Goal: Task Accomplishment & Management: Use online tool/utility

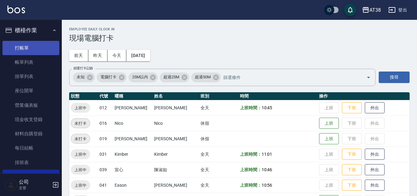
click at [20, 49] on link "打帳單" at bounding box center [30, 48] width 57 height 14
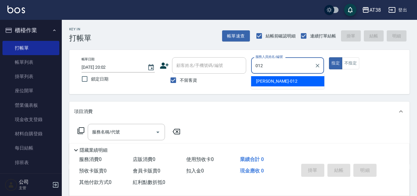
type input "[PERSON_NAME]-012"
type button "true"
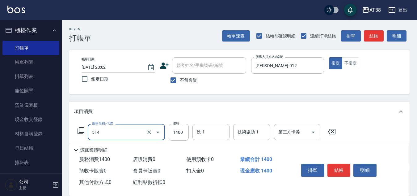
type input "染髮(長)(514)"
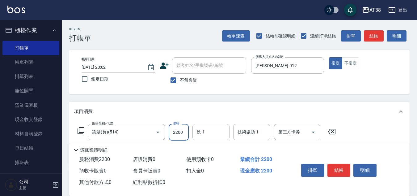
type input "2200"
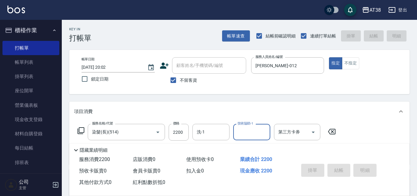
type input "[DATE] 20:06"
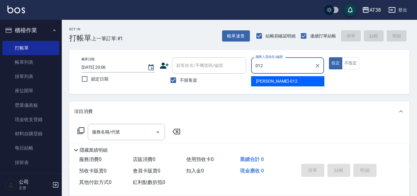
type input "[PERSON_NAME]-012"
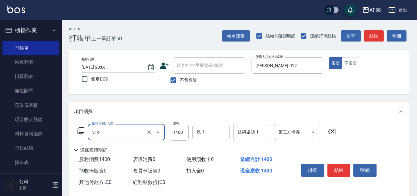
type input "染髮(長)(514)"
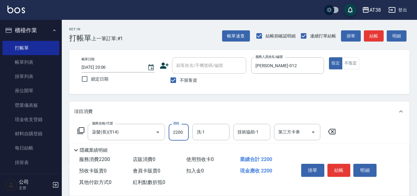
type input "2200"
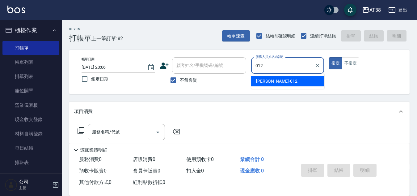
type input "[PERSON_NAME]-012"
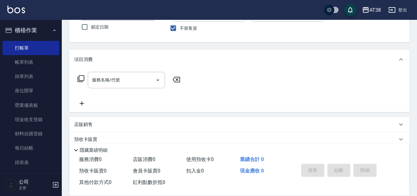
scroll to position [62, 0]
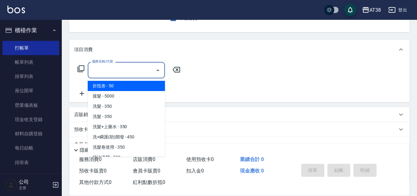
click at [125, 66] on input "服務名稱/代號" at bounding box center [122, 70] width 62 height 11
click at [82, 70] on icon at bounding box center [80, 68] width 7 height 7
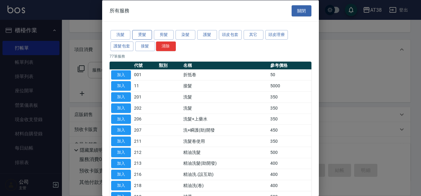
click at [144, 35] on button "燙髮" at bounding box center [142, 35] width 20 height 10
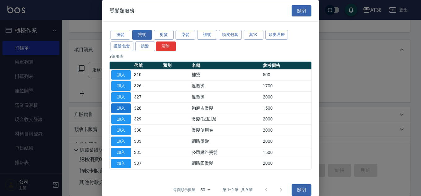
click at [120, 109] on button "加入" at bounding box center [121, 108] width 20 height 10
type input "夠麻吉燙髮(328)"
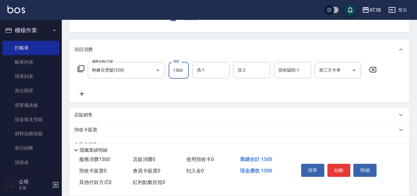
click at [186, 73] on input "1500" at bounding box center [179, 70] width 20 height 17
type input "1329"
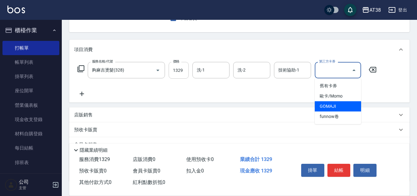
type input "GOMAJI"
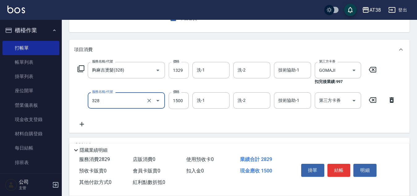
type input "夠麻吉燙髮(328)"
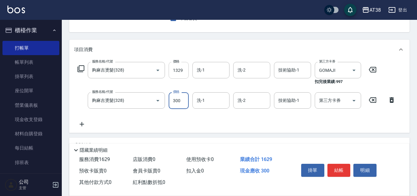
type input "300"
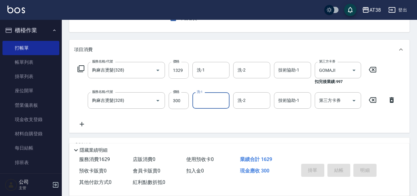
type input "[DATE] 20:07"
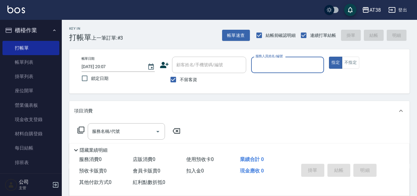
scroll to position [0, 0]
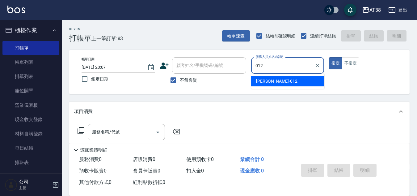
type input "[PERSON_NAME]-012"
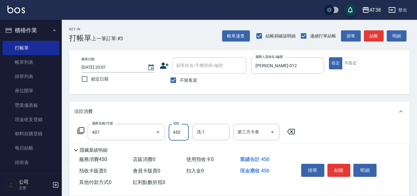
type input "剪髮(407)"
type input "500"
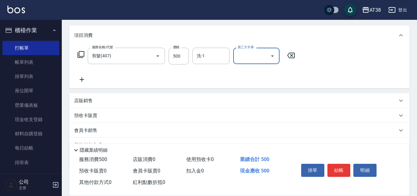
scroll to position [107, 0]
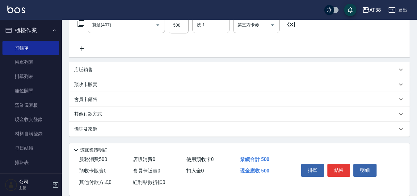
click at [91, 116] on p "其他付款方式" at bounding box center [89, 114] width 31 height 7
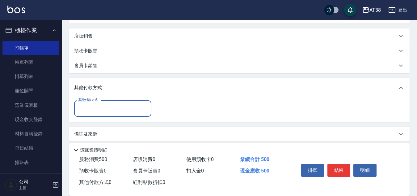
scroll to position [146, 0]
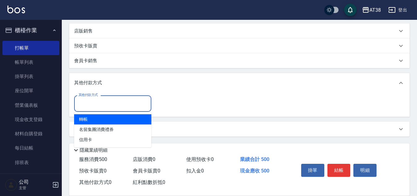
click at [91, 103] on input "其他付款方式" at bounding box center [113, 103] width 72 height 11
click at [82, 116] on span "轉帳" at bounding box center [112, 119] width 77 height 10
type input "轉帳"
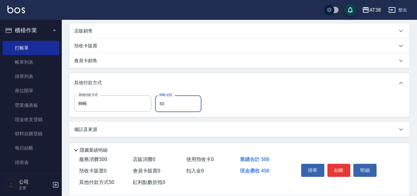
type input "500"
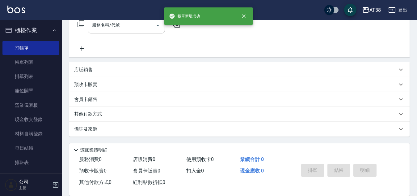
scroll to position [0, 0]
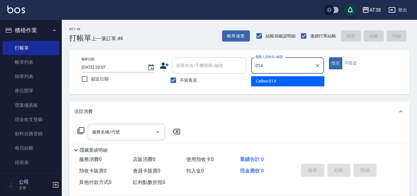
type input "Celine-014"
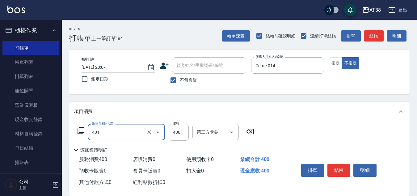
type input "單剪(401)"
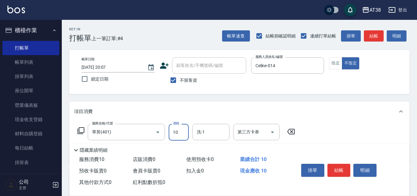
type input "100"
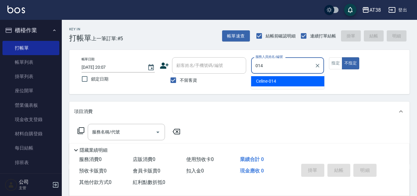
type input "Celine-014"
type button "false"
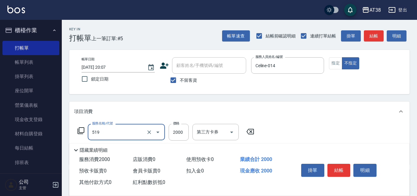
type input "網路染髮(519)"
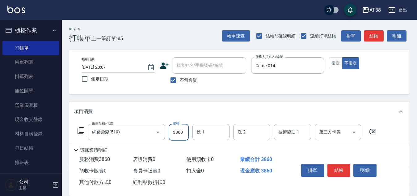
type input "3860"
click at [336, 63] on button "指定" at bounding box center [335, 63] width 13 height 12
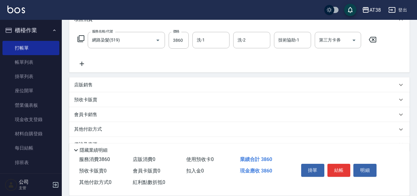
scroll to position [93, 0]
click at [90, 127] on p "其他付款方式" at bounding box center [89, 128] width 31 height 7
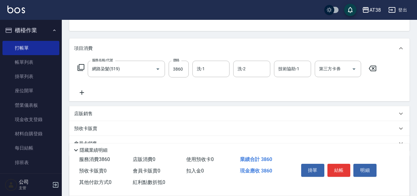
scroll to position [62, 0]
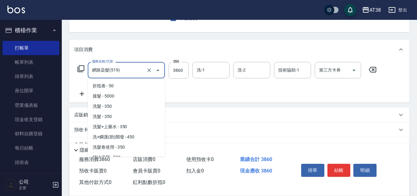
click at [126, 73] on input "網路染髮(519)" at bounding box center [118, 70] width 54 height 11
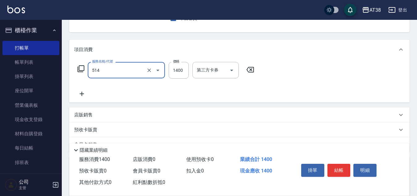
type input "染髮(長)(514)"
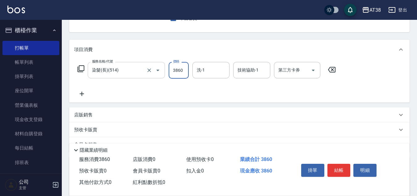
type input "3860"
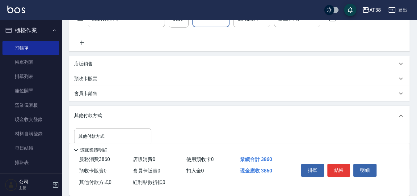
scroll to position [146, 0]
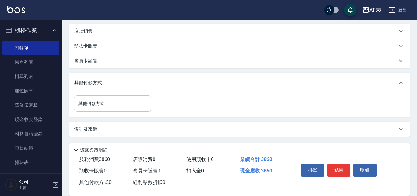
click at [96, 103] on input "其他付款方式" at bounding box center [113, 103] width 72 height 11
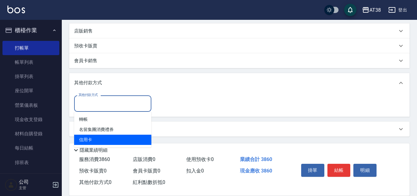
click at [86, 137] on span "信用卡" at bounding box center [112, 140] width 77 height 10
type input "信用卡"
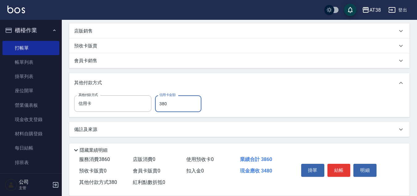
type input "3860"
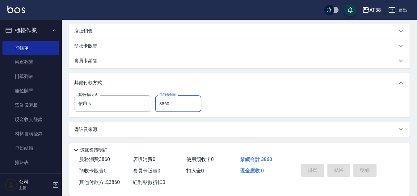
type input "[DATE] 20:08"
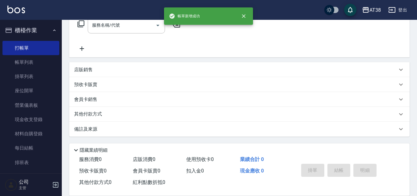
scroll to position [0, 0]
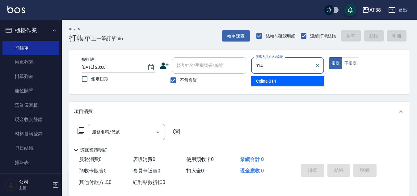
type input "Celine-014"
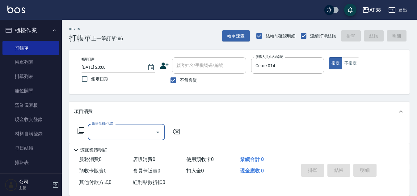
type input "0"
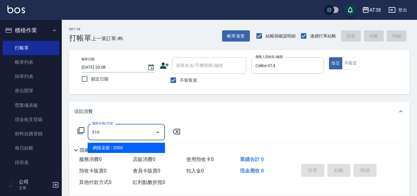
type input "網路染髮(519)"
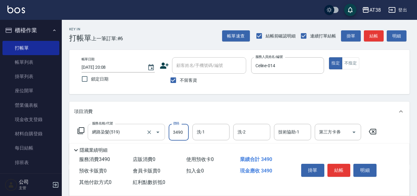
type input "3490"
click at [280, 67] on input "Celine-014" at bounding box center [283, 65] width 58 height 11
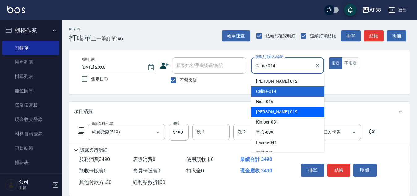
click at [264, 109] on span "[PERSON_NAME] -019" at bounding box center [276, 112] width 41 height 6
type input "[PERSON_NAME]-019"
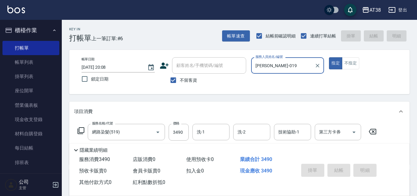
type input "[DATE] 20:09"
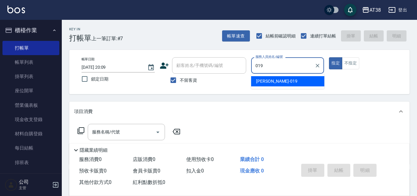
type input "[PERSON_NAME]-019"
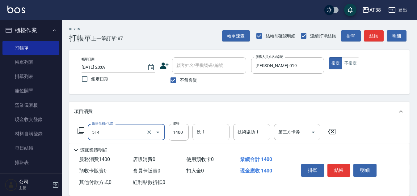
type input "染髮(長)(514)"
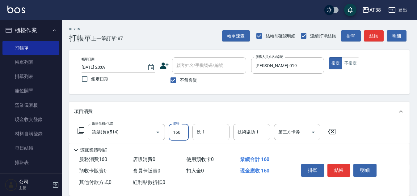
type input "1600"
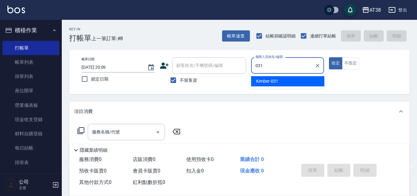
type input "Kimber-031"
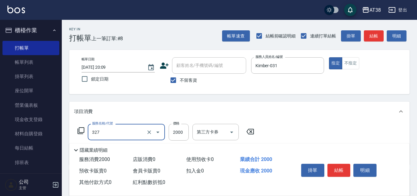
type input "溫塑燙(327)"
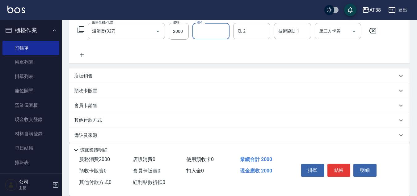
scroll to position [107, 0]
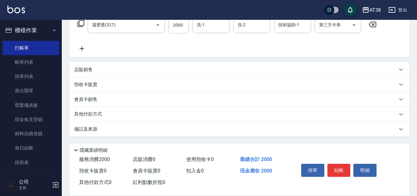
click at [87, 69] on p "店販銷售" at bounding box center [83, 69] width 19 height 6
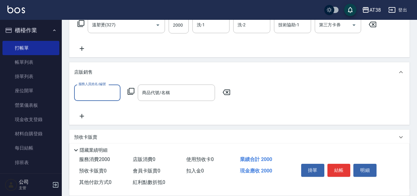
scroll to position [0, 0]
type input "Kimber-031"
click at [130, 92] on icon at bounding box center [130, 91] width 7 height 7
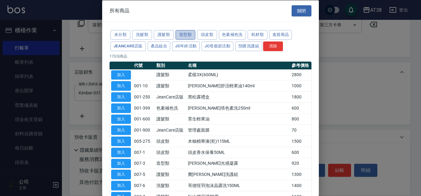
click at [181, 36] on button "造型類" at bounding box center [185, 35] width 20 height 10
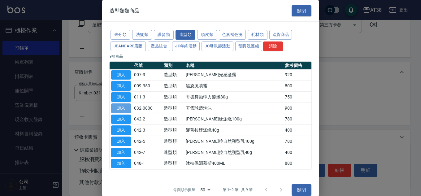
click at [122, 109] on button "加入" at bounding box center [121, 108] width 20 height 10
type input "哥雪球藍泡沫"
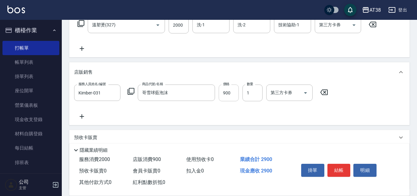
click at [231, 96] on input "900" at bounding box center [229, 92] width 20 height 17
type input "750"
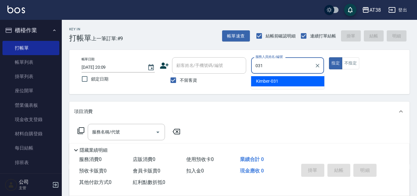
type input "Kimber-031"
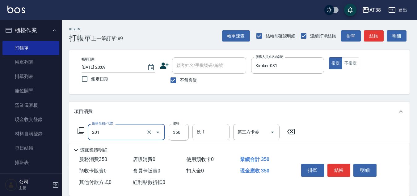
type input "洗髮(201)"
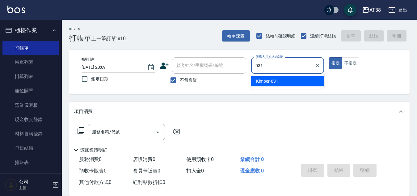
type input "Kimber-031"
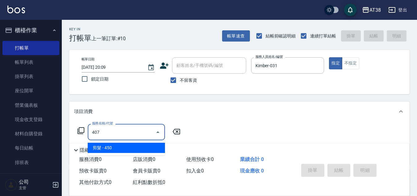
type input "剪髮(407)"
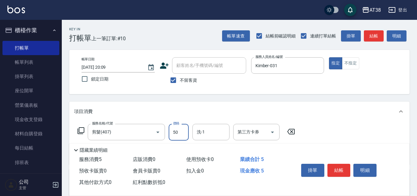
type input "500"
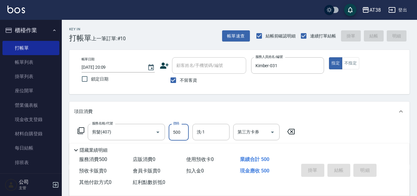
type input "[DATE] 20:10"
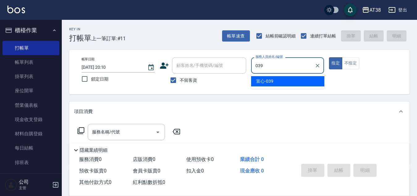
type input "宣心-039"
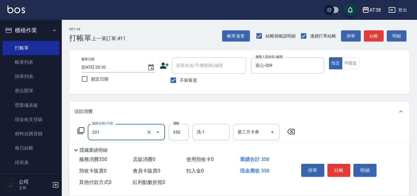
type input "洗髮(201)"
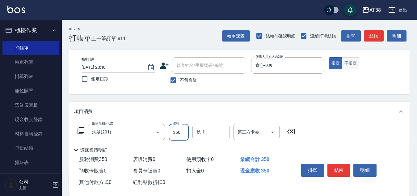
click at [350, 64] on button "不指定" at bounding box center [350, 63] width 17 height 12
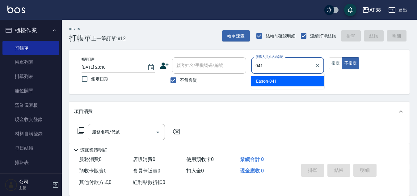
type input "Eason-041"
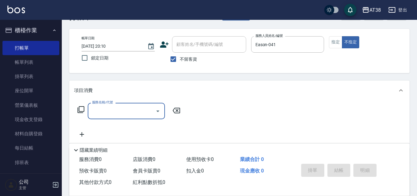
scroll to position [31, 0]
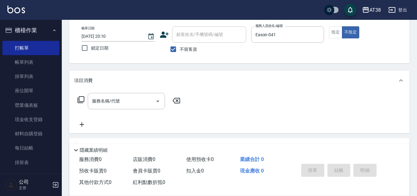
click at [83, 98] on icon at bounding box center [80, 99] width 7 height 7
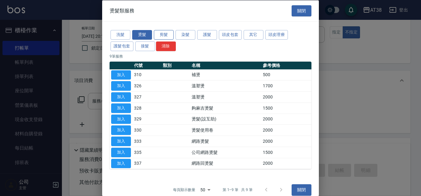
click at [165, 34] on button "剪髮" at bounding box center [164, 35] width 20 height 10
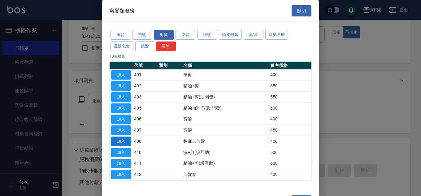
click at [118, 143] on button "加入" at bounding box center [121, 141] width 20 height 10
type input "夠麻吉剪髮(408)"
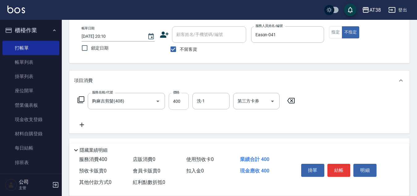
click at [177, 103] on input "400" at bounding box center [179, 101] width 20 height 17
type input "359"
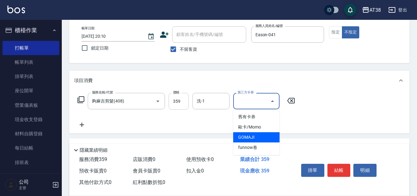
type input "GOMAJI"
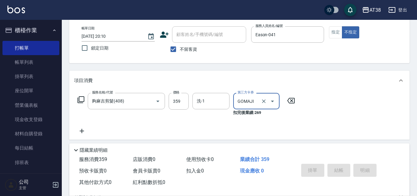
type input "[DATE] 20:11"
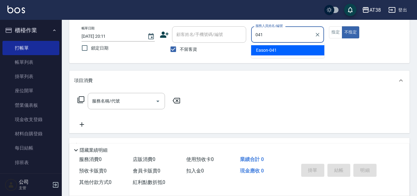
type input "Eason-041"
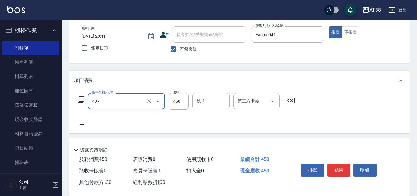
type input "剪髮(407)"
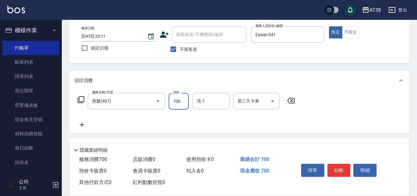
type input "700"
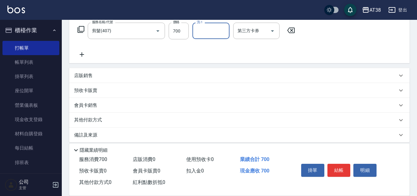
scroll to position [107, 0]
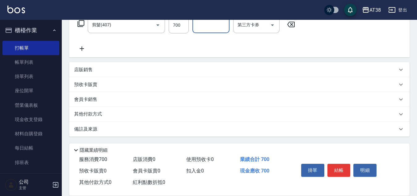
click at [90, 71] on p "店販銷售" at bounding box center [83, 69] width 19 height 6
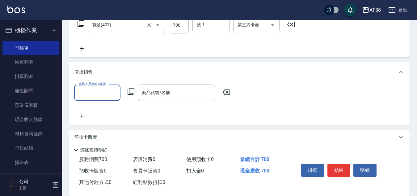
scroll to position [0, 0]
type input "Eason-041"
click at [131, 89] on icon at bounding box center [130, 91] width 7 height 7
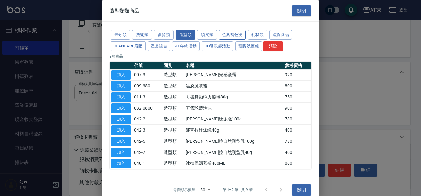
click at [233, 33] on button "色素補色洗" at bounding box center [232, 35] width 27 height 10
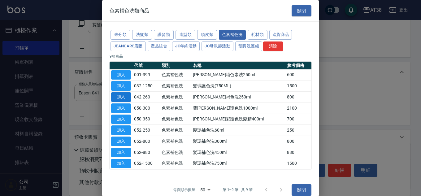
click at [118, 96] on button "加入" at bounding box center [121, 97] width 20 height 10
type input "[PERSON_NAME]補色洗250ml"
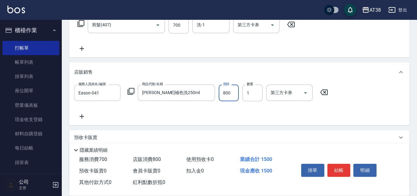
click at [222, 96] on input "800" at bounding box center [229, 92] width 20 height 17
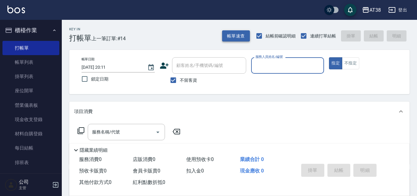
click at [231, 36] on button "帳單速查" at bounding box center [236, 35] width 28 height 11
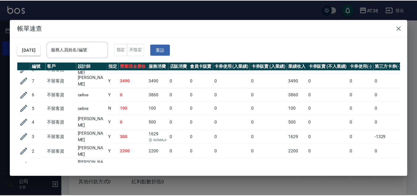
scroll to position [107, 0]
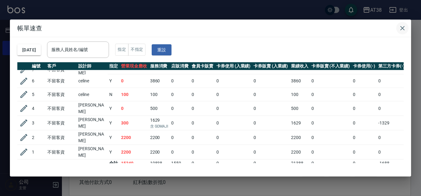
click at [405, 26] on icon "button" at bounding box center [401, 27] width 7 height 7
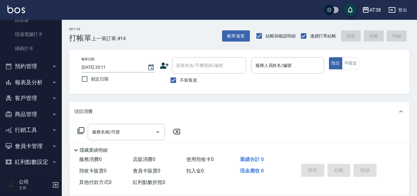
scroll to position [146, 0]
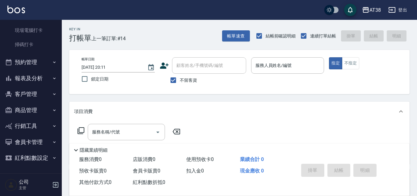
click at [32, 77] on button "報表及分析" at bounding box center [30, 78] width 57 height 16
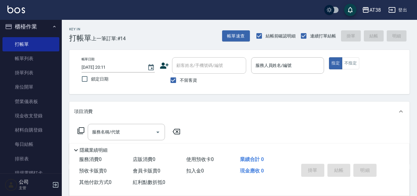
scroll to position [0, 0]
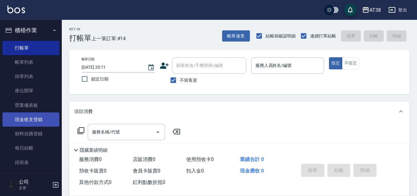
click at [33, 120] on link "現金收支登錄" at bounding box center [30, 119] width 57 height 14
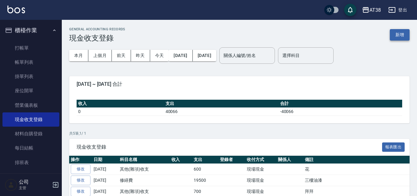
click at [396, 34] on button "新增" at bounding box center [400, 34] width 20 height 11
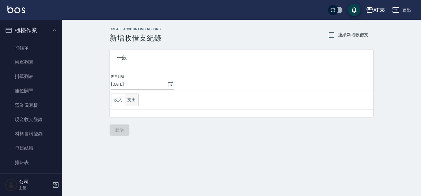
click at [132, 100] on button "支出" at bounding box center [132, 99] width 14 height 13
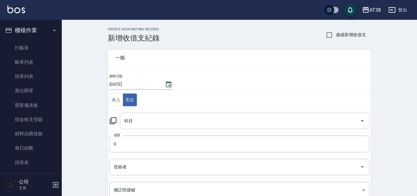
click at [140, 122] on input "科目" at bounding box center [240, 120] width 235 height 11
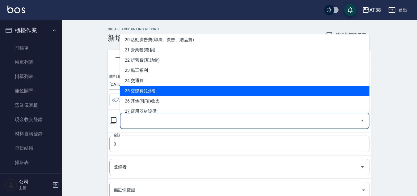
scroll to position [247, 0]
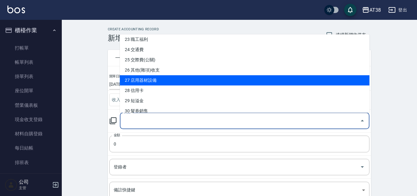
click at [146, 81] on li "27 店用器材設備" at bounding box center [245, 80] width 250 height 10
type input "27 店用器材設備"
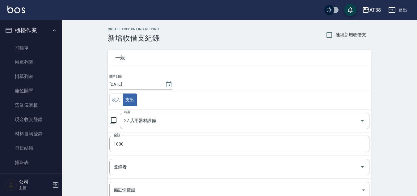
click at [228, 135] on td "金額 1000 金額" at bounding box center [239, 143] width 263 height 23
click at [182, 139] on input "1000" at bounding box center [239, 143] width 260 height 17
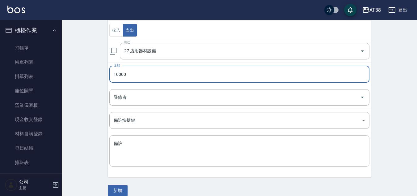
scroll to position [77, 0]
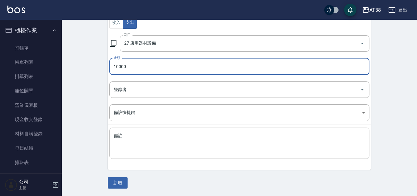
type input "10000"
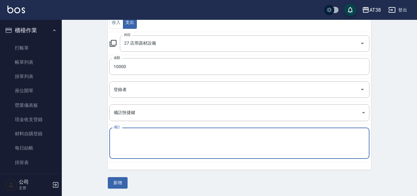
click at [144, 146] on textarea "備註" at bounding box center [240, 143] width 252 height 21
type textarea "窗簾"
click at [123, 184] on button "新增" at bounding box center [118, 182] width 20 height 11
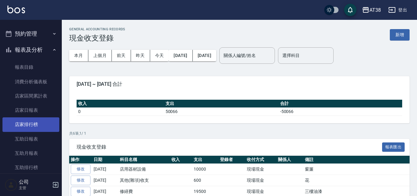
scroll to position [186, 0]
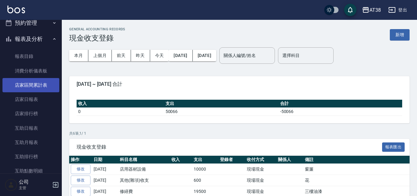
click at [36, 84] on link "店家區間累計表" at bounding box center [30, 85] width 57 height 14
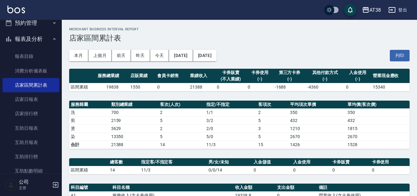
click at [193, 56] on button "[DATE]" at bounding box center [181, 55] width 24 height 11
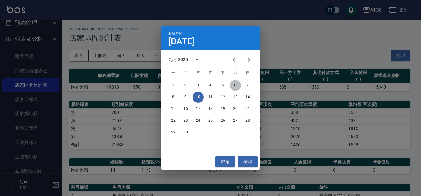
click at [233, 85] on button "6" at bounding box center [234, 85] width 11 height 11
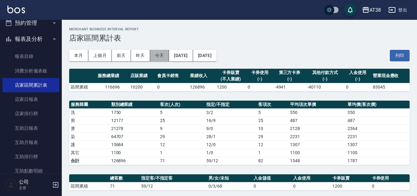
click at [154, 55] on button "今天" at bounding box center [159, 55] width 19 height 11
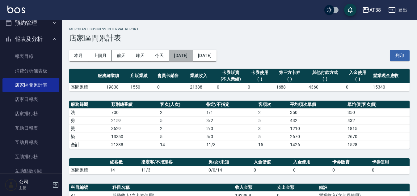
click at [188, 56] on button "[DATE]" at bounding box center [181, 55] width 24 height 11
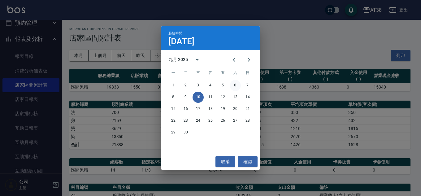
click at [234, 84] on button "6" at bounding box center [234, 85] width 11 height 11
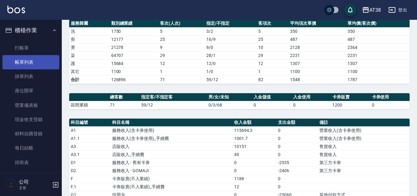
scroll to position [49, 0]
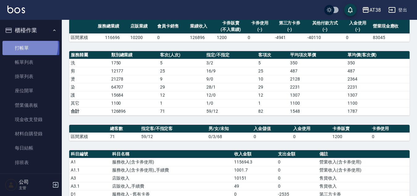
click at [24, 45] on link "打帳單" at bounding box center [30, 48] width 57 height 14
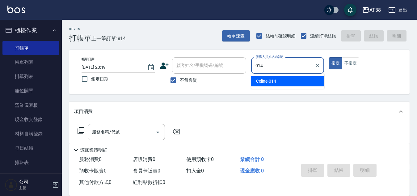
type input "Celine-014"
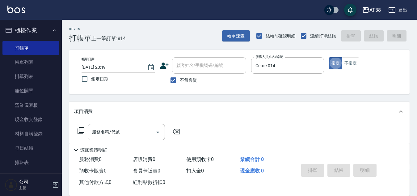
type button "true"
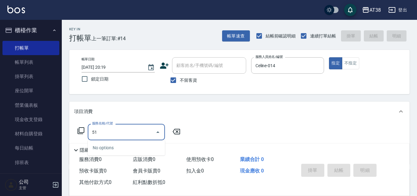
type input "514"
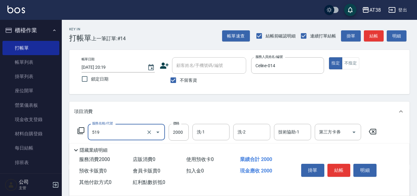
type input "網路染髮(519)"
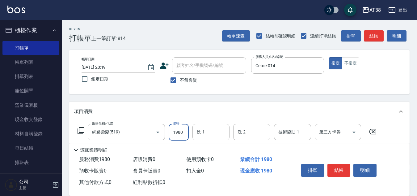
type input "1980"
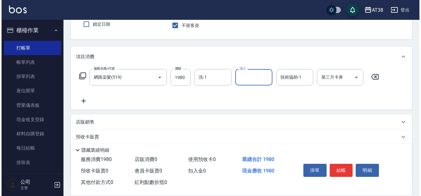
scroll to position [62, 0]
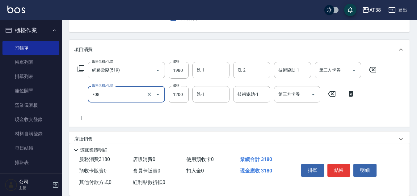
type input "哥德三劑護髮(708)"
click at [80, 67] on icon at bounding box center [80, 68] width 7 height 7
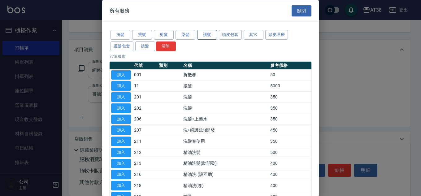
click at [210, 36] on button "護髮" at bounding box center [207, 35] width 20 height 10
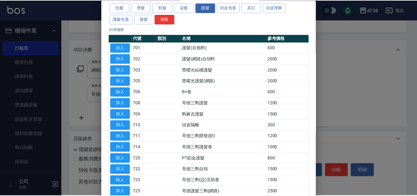
scroll to position [0, 0]
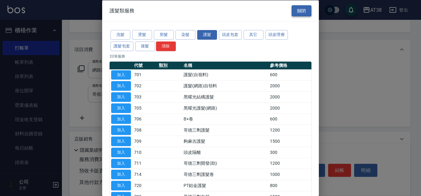
click at [294, 10] on button "關閉" at bounding box center [301, 10] width 20 height 11
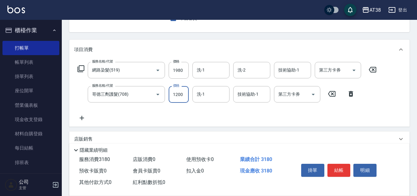
click at [179, 95] on input "1200" at bounding box center [179, 94] width 20 height 17
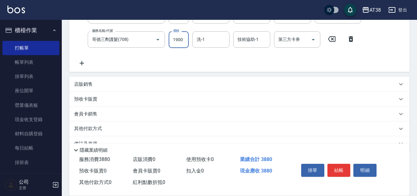
scroll to position [124, 0]
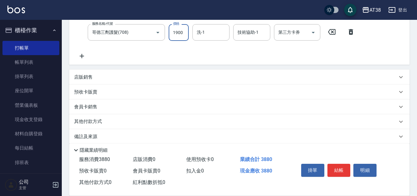
type input "1900"
click at [84, 76] on p "店販銷售" at bounding box center [83, 77] width 19 height 6
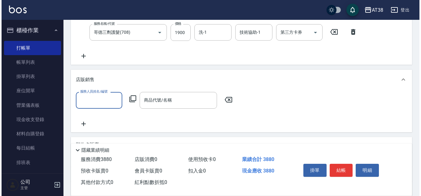
scroll to position [0, 0]
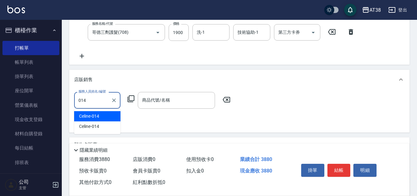
type input "Celine-014"
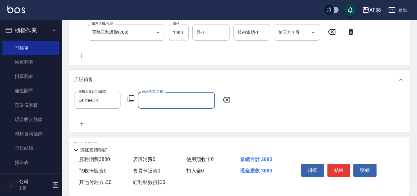
click at [131, 101] on icon at bounding box center [130, 98] width 7 height 7
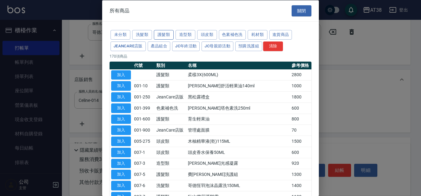
click at [160, 34] on button "護髮類" at bounding box center [164, 35] width 20 height 10
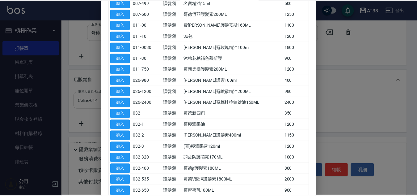
scroll to position [155, 0]
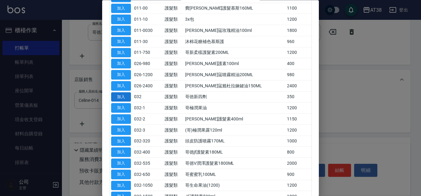
click at [119, 97] on button "加入" at bounding box center [121, 97] width 20 height 10
type input "哥徳新四劑"
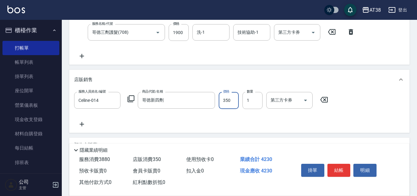
click at [222, 103] on input "350" at bounding box center [229, 100] width 20 height 17
type input "300"
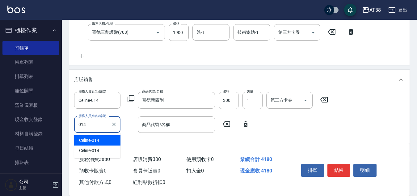
type input "Celine-014"
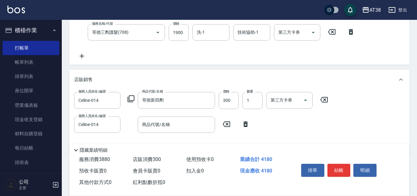
click at [132, 97] on icon at bounding box center [130, 98] width 7 height 7
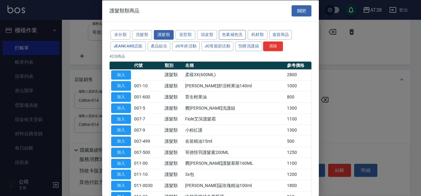
click at [237, 34] on button "色素補色洗" at bounding box center [232, 35] width 27 height 10
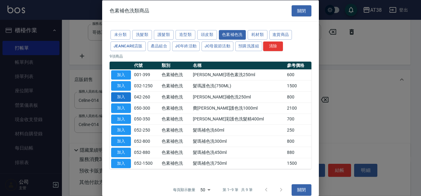
click at [120, 97] on button "加入" at bounding box center [121, 97] width 20 height 10
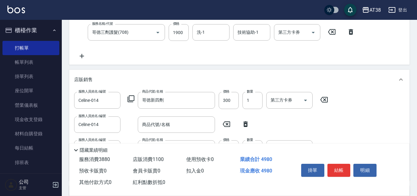
click at [245, 122] on icon at bounding box center [246, 124] width 4 height 6
type input "[PERSON_NAME]補色洗250ml"
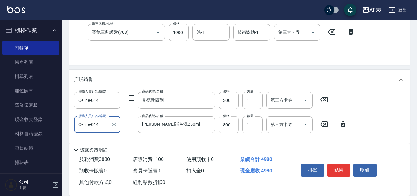
click at [232, 126] on input "800" at bounding box center [229, 124] width 20 height 17
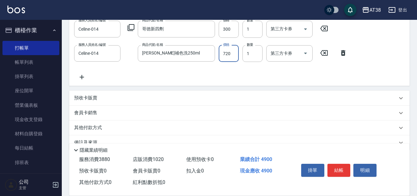
scroll to position [208, 0]
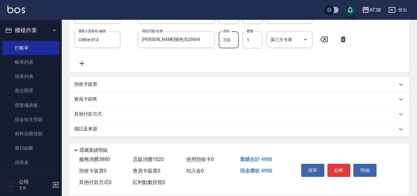
type input "720"
click at [96, 115] on p "其他付款方式" at bounding box center [89, 114] width 31 height 7
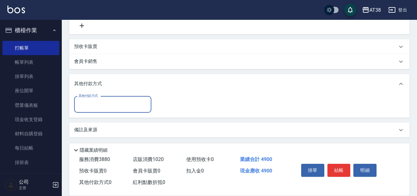
scroll to position [247, 0]
click at [88, 105] on input "其他付款方式" at bounding box center [113, 103] width 72 height 11
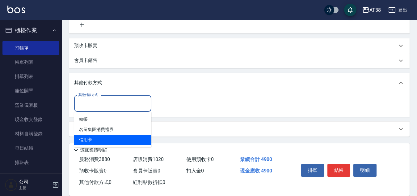
click at [87, 139] on span "信用卡" at bounding box center [112, 140] width 77 height 10
type input "信用卡"
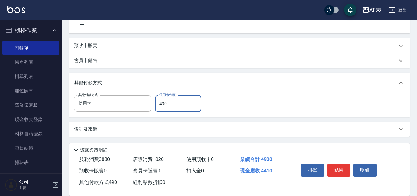
type input "4900"
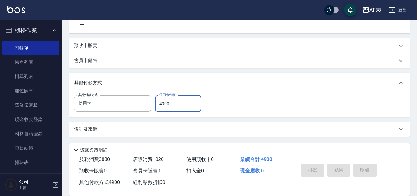
type input "[DATE] 21:16"
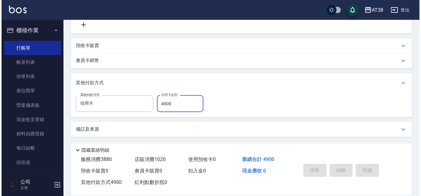
scroll to position [0, 0]
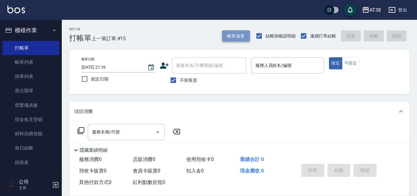
click at [236, 36] on button "帳單速查" at bounding box center [236, 35] width 28 height 11
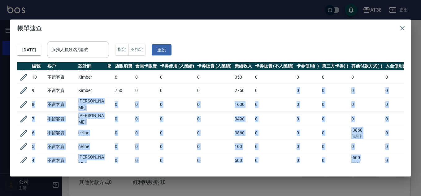
scroll to position [121, 56]
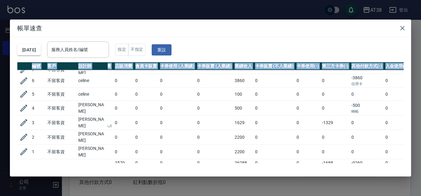
drag, startPoint x: 281, startPoint y: 153, endPoint x: 381, endPoint y: 165, distance: 100.3
click at [381, 165] on div "[DATE] 服務人員姓名/編號 服務人員姓名/編號 指定 不指定 重設 編號 客戶 設計師 指定 營業現金應收 服務消費 店販消費 會員卡販賣 卡券使用 (…" at bounding box center [210, 106] width 401 height 139
click at [335, 165] on div "[DATE] 服務人員姓名/編號 服務人員姓名/編號 指定 不指定 重設 編號 客戶 設計師 指定 營業現金應收 服務消費 店販消費 會員卡販賣 卡券使用 (…" at bounding box center [210, 106] width 401 height 139
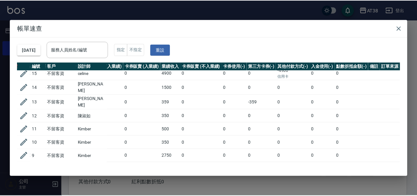
scroll to position [0, 130]
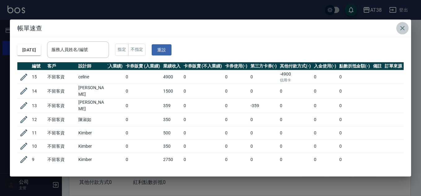
click at [402, 29] on icon "button" at bounding box center [401, 27] width 7 height 7
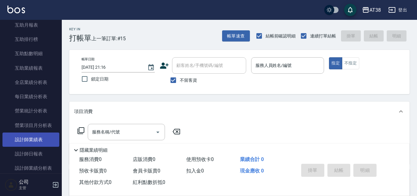
scroll to position [340, 0]
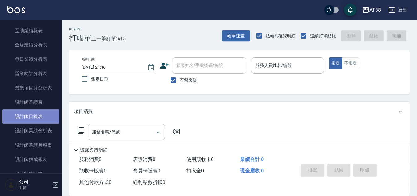
click at [34, 119] on link "設計師日報表" at bounding box center [30, 116] width 57 height 14
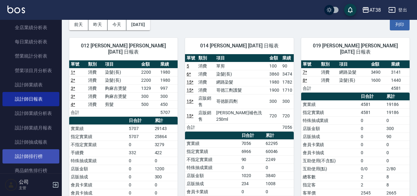
scroll to position [371, 0]
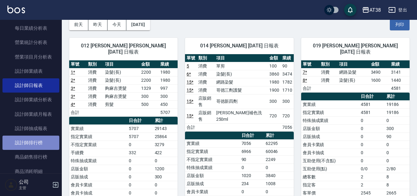
click at [39, 145] on link "設計師排行榜" at bounding box center [30, 142] width 57 height 14
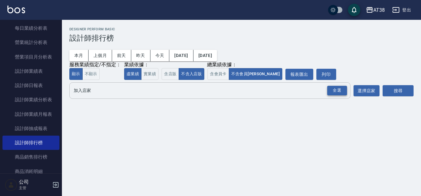
click at [331, 93] on div "全選" at bounding box center [337, 91] width 20 height 10
click at [393, 90] on button "搜尋" at bounding box center [397, 90] width 31 height 11
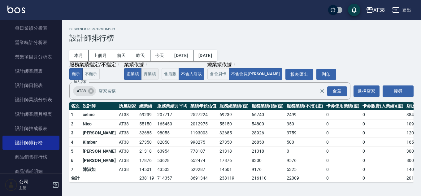
click at [143, 74] on button "實業績" at bounding box center [149, 74] width 17 height 12
click at [135, 75] on button "虛業績" at bounding box center [132, 74] width 17 height 12
